Goal: Transaction & Acquisition: Book appointment/travel/reservation

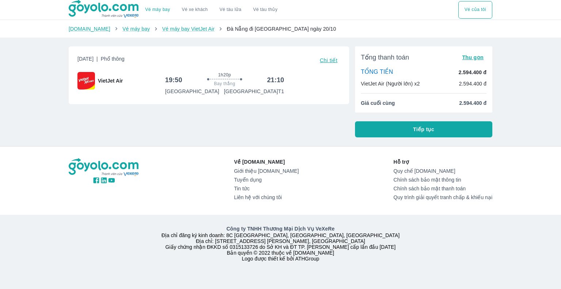
click at [476, 58] on span "Thu gọn" at bounding box center [473, 57] width 22 height 6
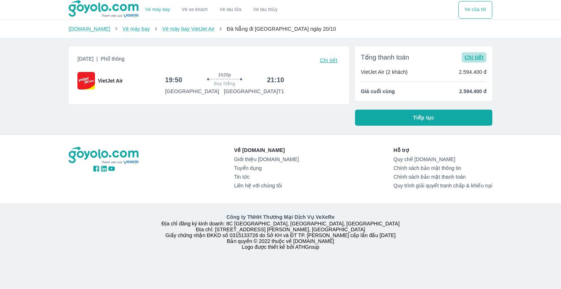
click at [482, 59] on span "Chi tiết" at bounding box center [473, 57] width 19 height 6
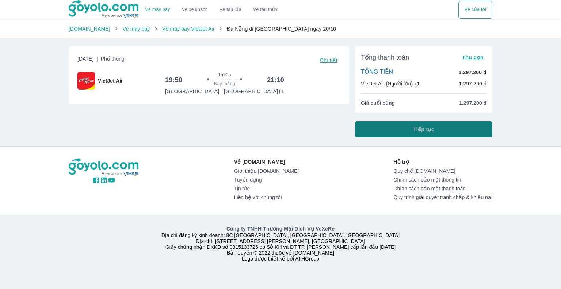
click at [387, 131] on button "Tiếp tục" at bounding box center [423, 129] width 137 height 16
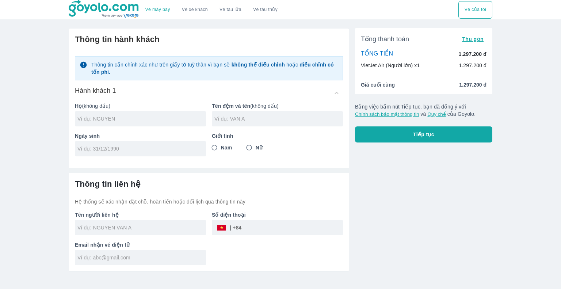
click at [92, 114] on div at bounding box center [140, 118] width 131 height 15
type input "NGO"
type input "[PERSON_NAME]"
click at [109, 155] on div at bounding box center [140, 148] width 131 height 15
type input "[DATE]"
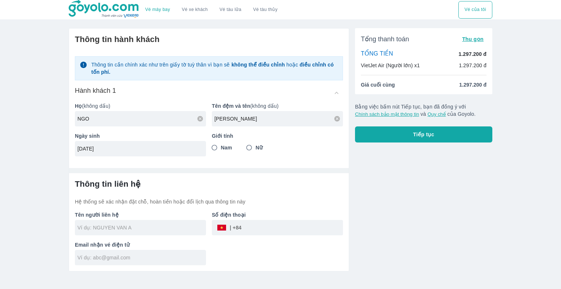
click at [215, 147] on input "Nam" at bounding box center [214, 147] width 13 height 13
radio input "true"
click at [124, 226] on input "text" at bounding box center [141, 227] width 128 height 7
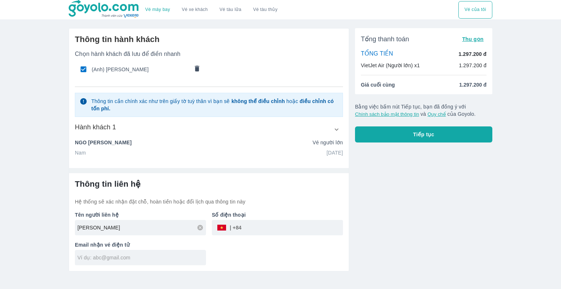
type input "[PERSON_NAME]"
type input "0708023035"
click at [144, 254] on input "text" at bounding box center [141, 257] width 128 height 7
type input "T"
type input "[DOMAIN_NAME][EMAIL_ADDRESS][DOMAIN_NAME]"
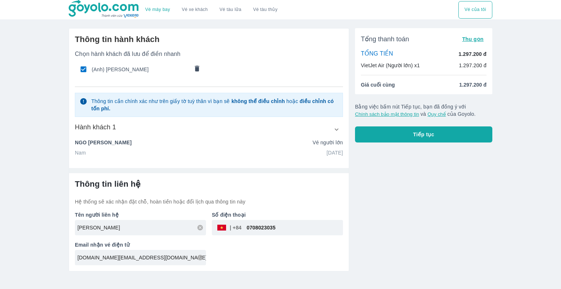
click at [199, 157] on div "Thông tin hành khách Chọn hành khách đã lưu để điền nhanh (Anh) NGO DINH THANH …" at bounding box center [209, 95] width 280 height 134
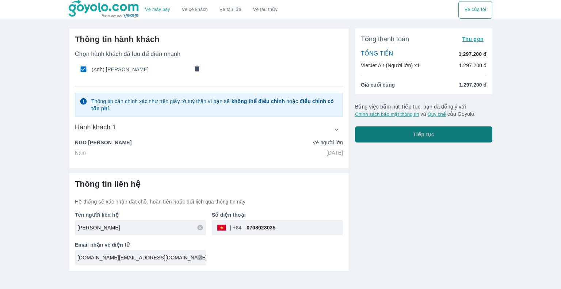
click at [398, 138] on button "Tiếp tục" at bounding box center [423, 134] width 137 height 16
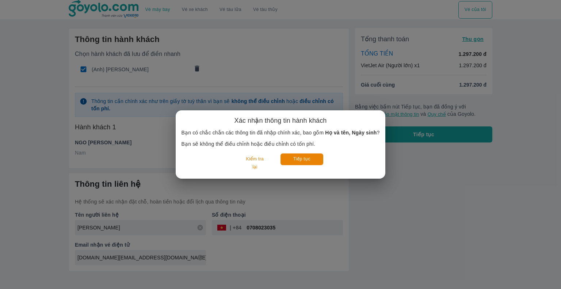
click at [306, 166] on div "Tiếp tục" at bounding box center [301, 162] width 43 height 19
click at [309, 162] on button "Tiếp tục" at bounding box center [301, 158] width 43 height 11
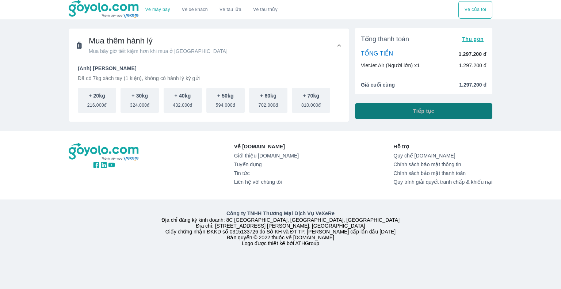
click at [413, 115] on button "Tiếp tục" at bounding box center [423, 111] width 137 height 16
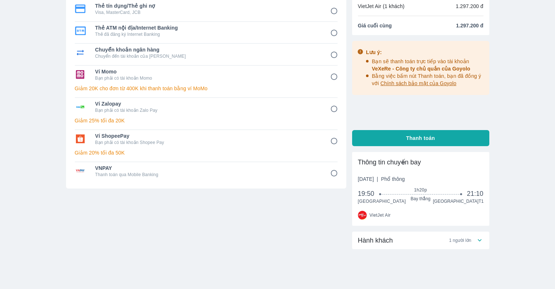
scroll to position [73, 0]
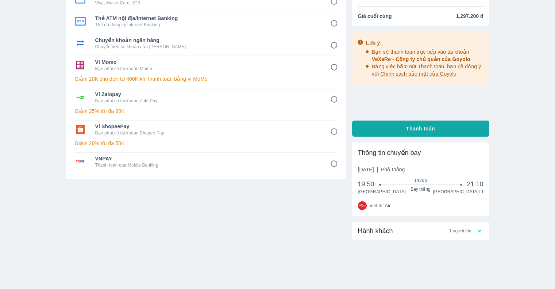
click at [465, 234] on div "Hành khách 1 người lớn" at bounding box center [417, 230] width 118 height 9
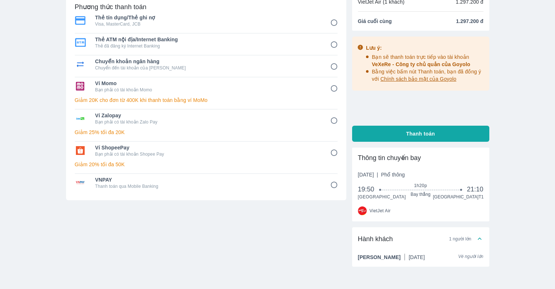
scroll to position [52, 0]
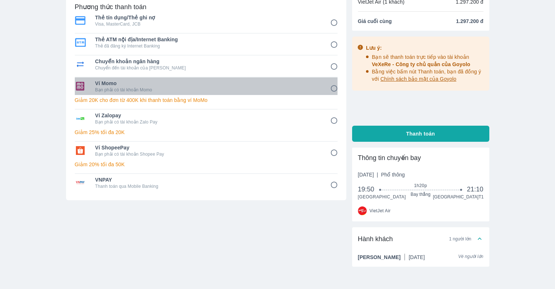
click at [128, 92] on p "Bạn phải có tài khoản Momo" at bounding box center [207, 90] width 225 height 6
radio input "true"
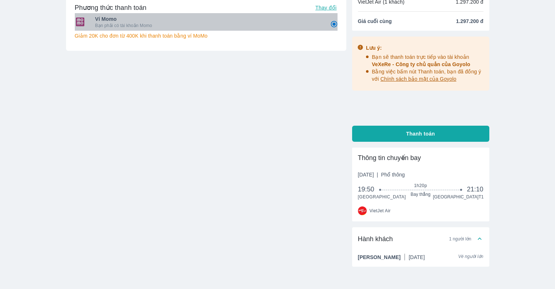
click at [126, 22] on span "Ví Momo" at bounding box center [207, 18] width 225 height 7
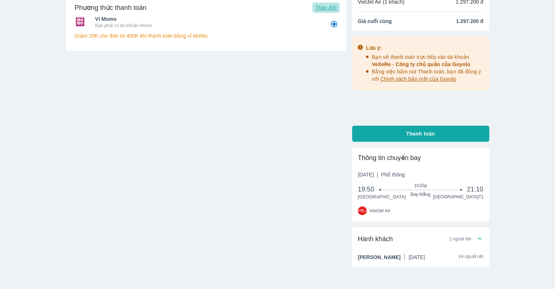
click at [334, 6] on span "Thay đổi" at bounding box center [325, 8] width 21 height 6
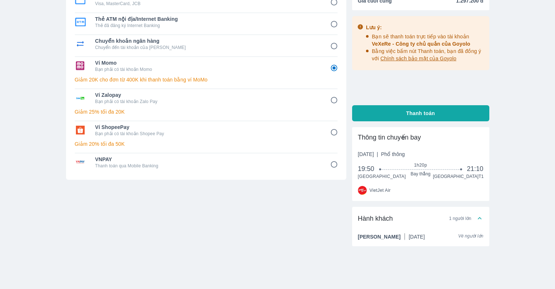
scroll to position [73, 0]
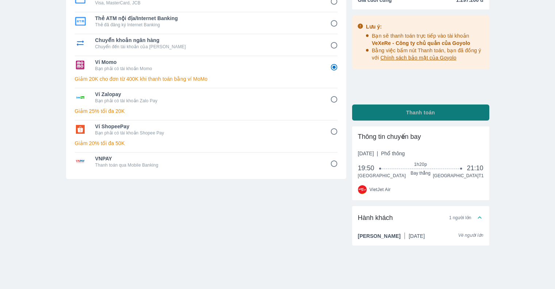
click at [385, 112] on button "Thanh toán" at bounding box center [420, 112] width 137 height 16
radio input "false"
